Goal: Entertainment & Leisure: Consume media (video, audio)

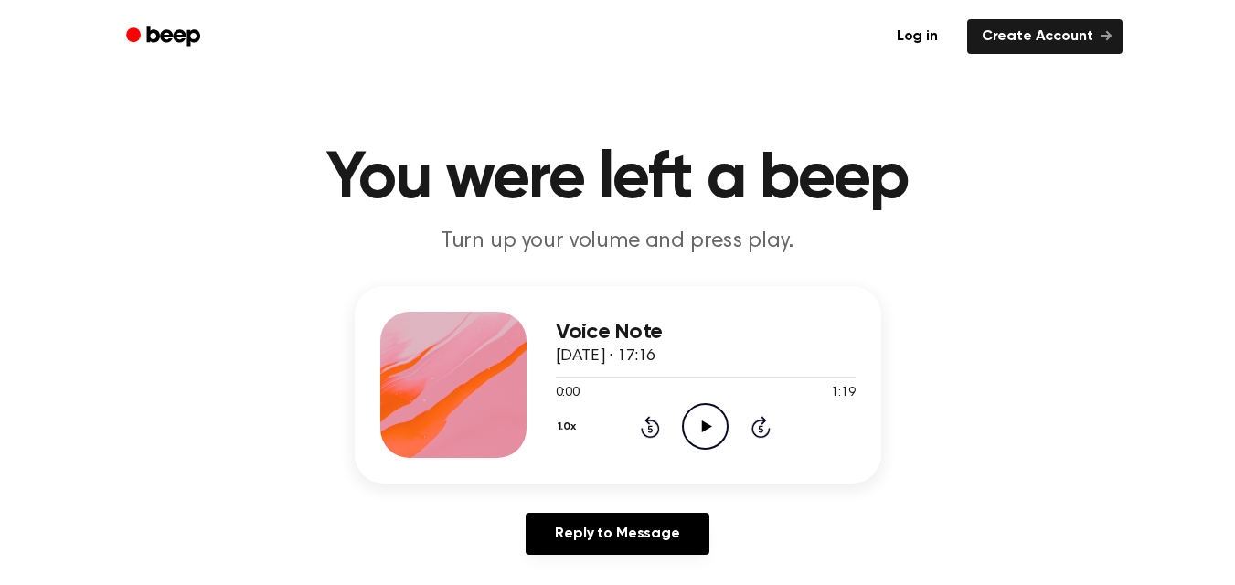
click at [697, 421] on icon "Play Audio" at bounding box center [705, 426] width 47 height 47
click at [703, 433] on icon "Play Audio" at bounding box center [705, 426] width 47 height 47
